Goal: Register for event/course

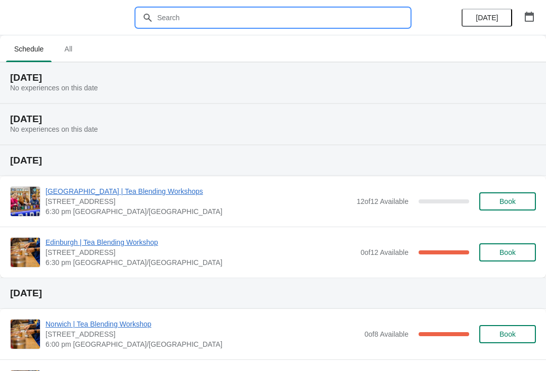
click at [201, 26] on input "text" at bounding box center [283, 18] width 253 height 18
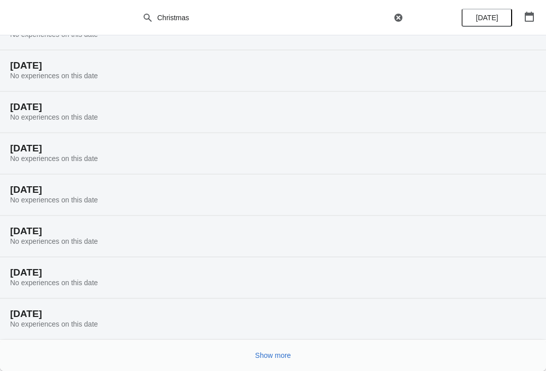
scroll to position [54, 0]
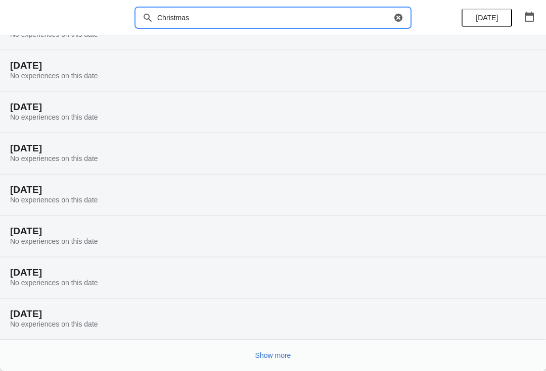
type input "Christmas"
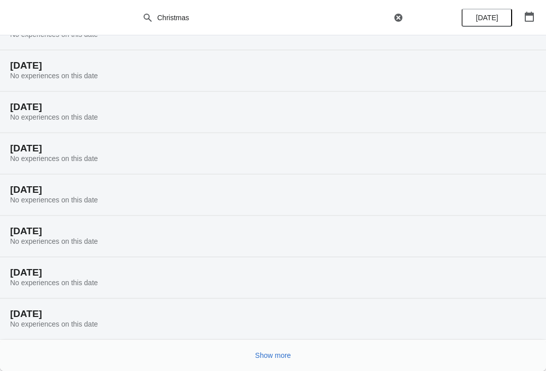
click at [283, 355] on span "Show more" at bounding box center [273, 356] width 36 height 8
click at [268, 355] on span "Show more" at bounding box center [273, 356] width 36 height 8
click at [279, 353] on span "Show more" at bounding box center [273, 356] width 36 height 8
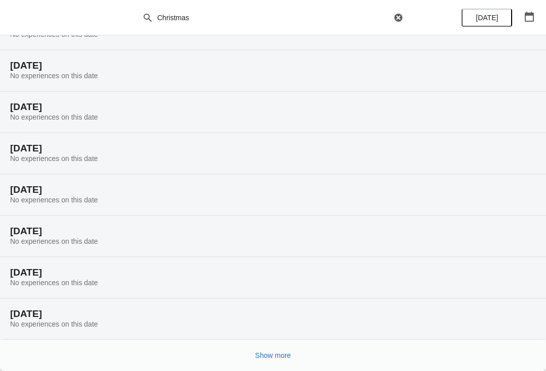
scroll to position [1048, 0]
click at [270, 355] on span "Show more" at bounding box center [273, 356] width 36 height 8
click at [277, 352] on span "Show more" at bounding box center [273, 356] width 36 height 8
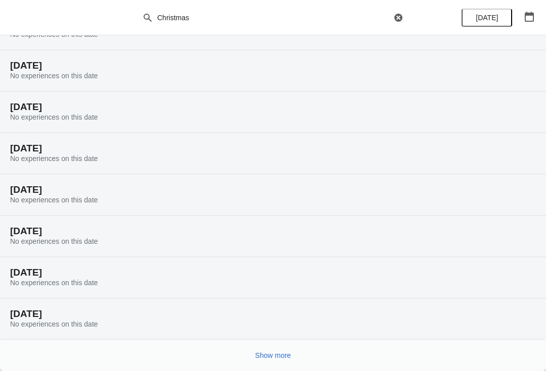
click at [272, 355] on span "Show more" at bounding box center [273, 356] width 36 height 8
click at [400, 18] on icon "button" at bounding box center [398, 18] width 8 height 8
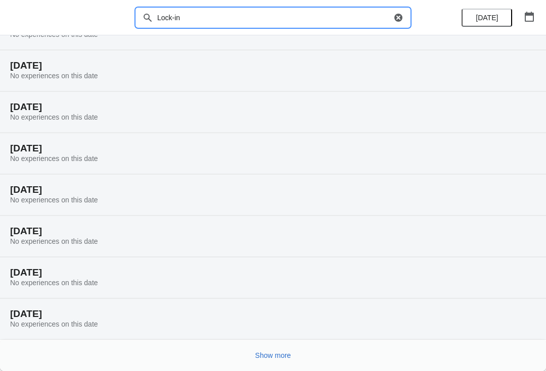
type input "Lock-in"
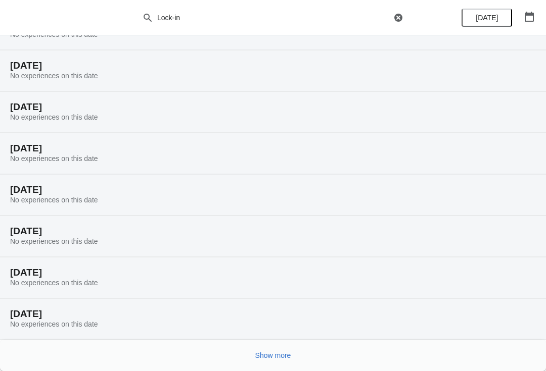
click at [286, 349] on button "Show more" at bounding box center [273, 356] width 44 height 18
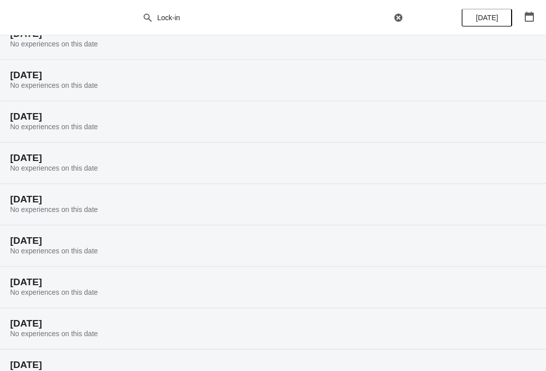
scroll to position [98, 0]
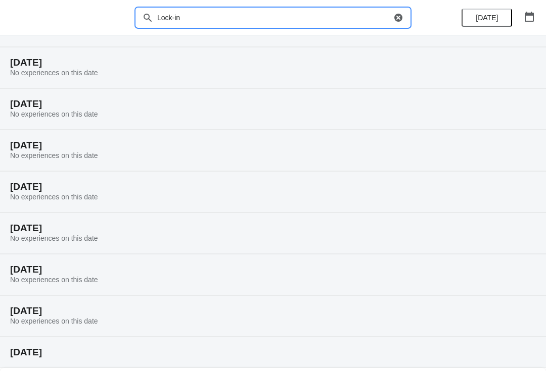
click at [304, 11] on input "Lock-in" at bounding box center [274, 18] width 234 height 18
click at [401, 15] on icon "button" at bounding box center [398, 18] width 8 height 8
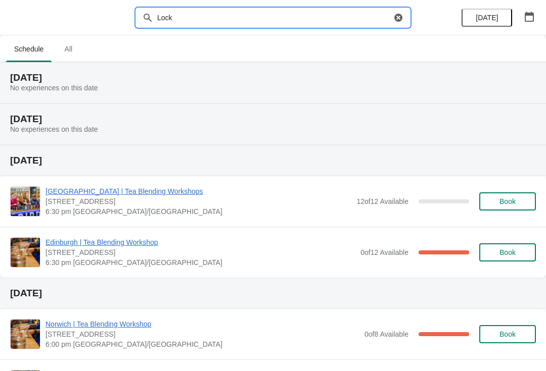
type input "Lock"
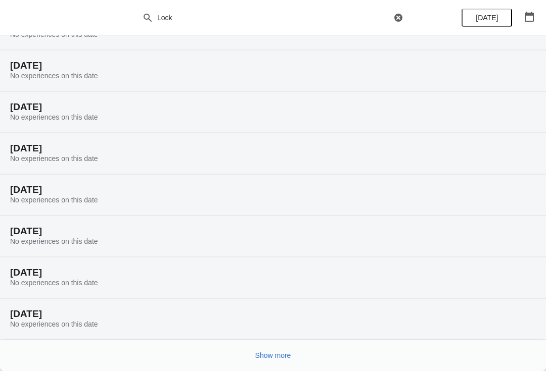
scroll to position [54, 0]
click at [272, 350] on button "Show more" at bounding box center [273, 356] width 44 height 18
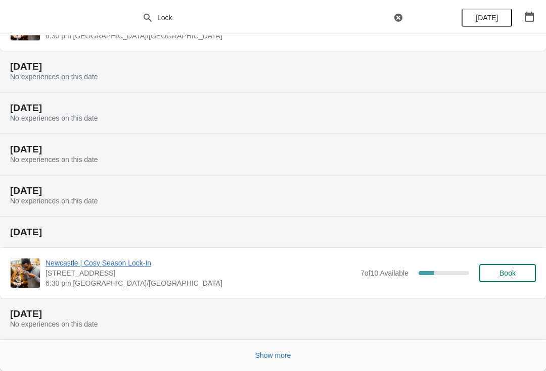
scroll to position [1640, 0]
click at [274, 355] on span "Show more" at bounding box center [273, 356] width 36 height 8
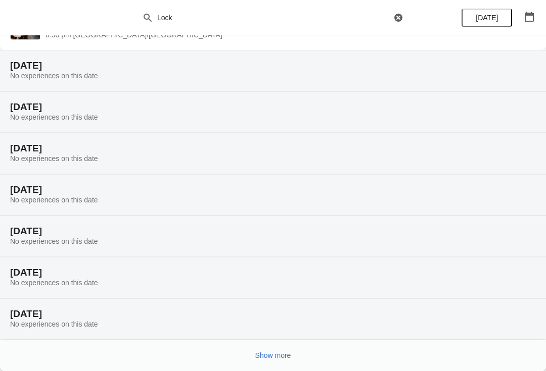
scroll to position [2063, 0]
click at [267, 362] on button "Show more" at bounding box center [273, 356] width 44 height 18
click at [280, 353] on span "Show more" at bounding box center [273, 356] width 36 height 8
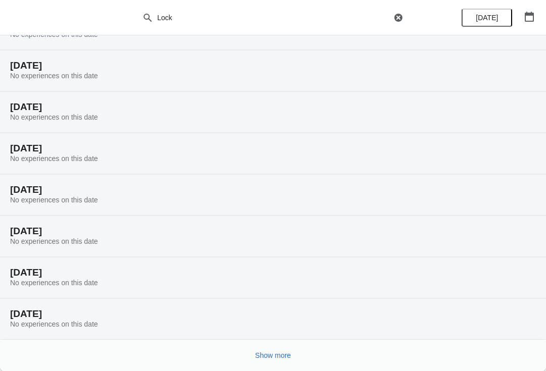
scroll to position [2766, 0]
click at [264, 357] on span "Show more" at bounding box center [273, 356] width 36 height 8
click at [272, 354] on span "Show more" at bounding box center [273, 356] width 36 height 8
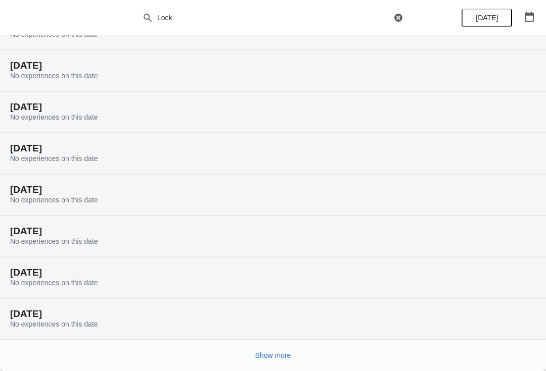
click at [273, 354] on span "Show more" at bounding box center [273, 356] width 36 height 8
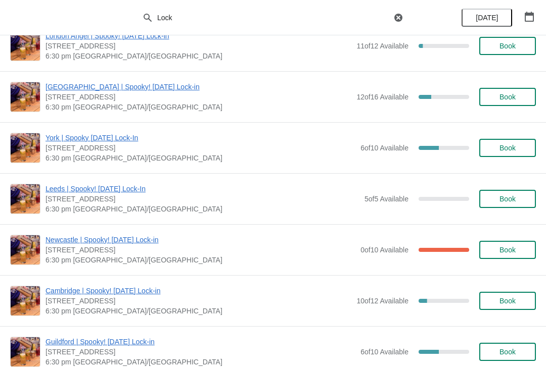
scroll to position [4476, 0]
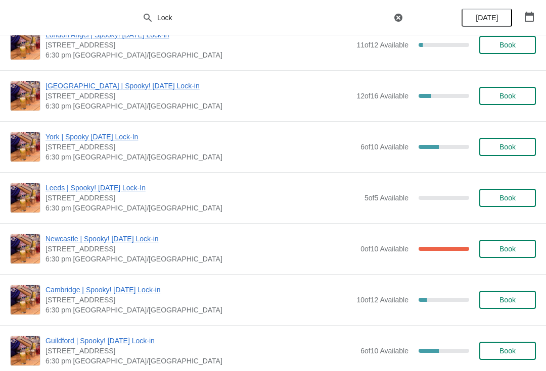
click at [80, 183] on span "Leeds | Spooky! [DATE] Lock-In" at bounding box center [202, 188] width 314 height 10
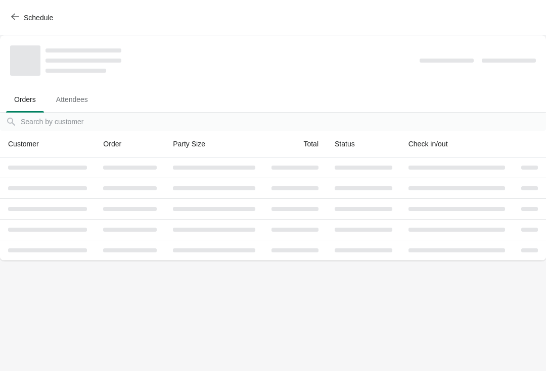
scroll to position [0, 0]
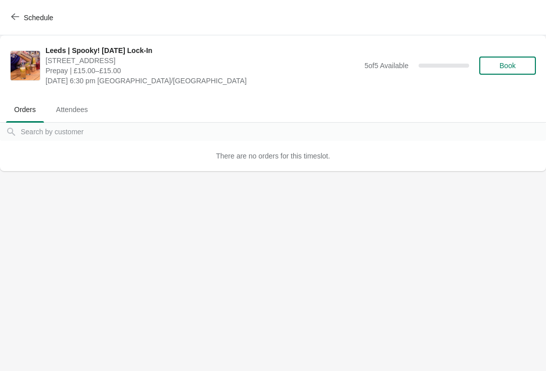
click at [118, 59] on span "[STREET_ADDRESS]" at bounding box center [202, 61] width 314 height 10
click at [81, 55] on span "Leeds | Spooky! [DATE] Lock-In" at bounding box center [202, 50] width 314 height 10
click at [16, 64] on img at bounding box center [25, 65] width 29 height 29
